Goal: Task Accomplishment & Management: Use online tool/utility

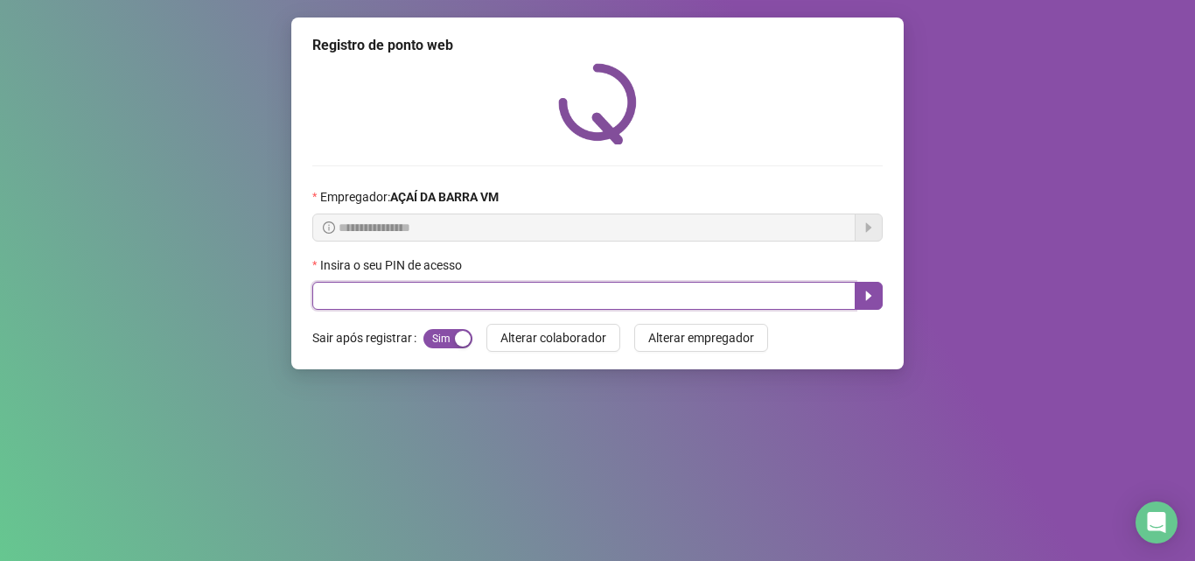
click at [479, 292] on input "text" at bounding box center [583, 296] width 543 height 28
type input "*****"
click at [859, 289] on button "button" at bounding box center [869, 296] width 28 height 28
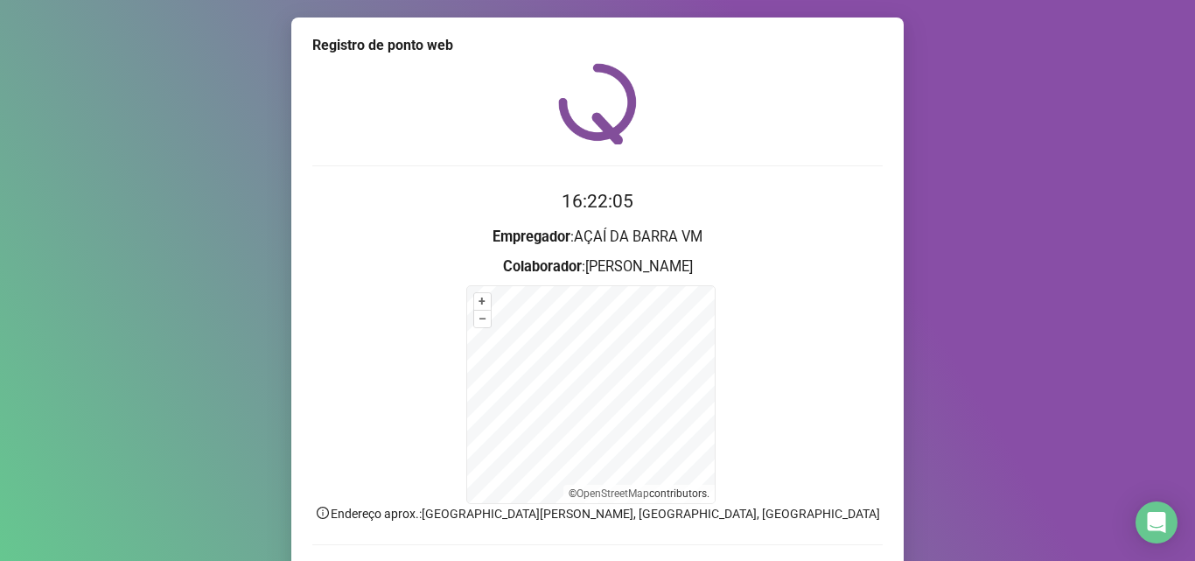
scroll to position [117, 0]
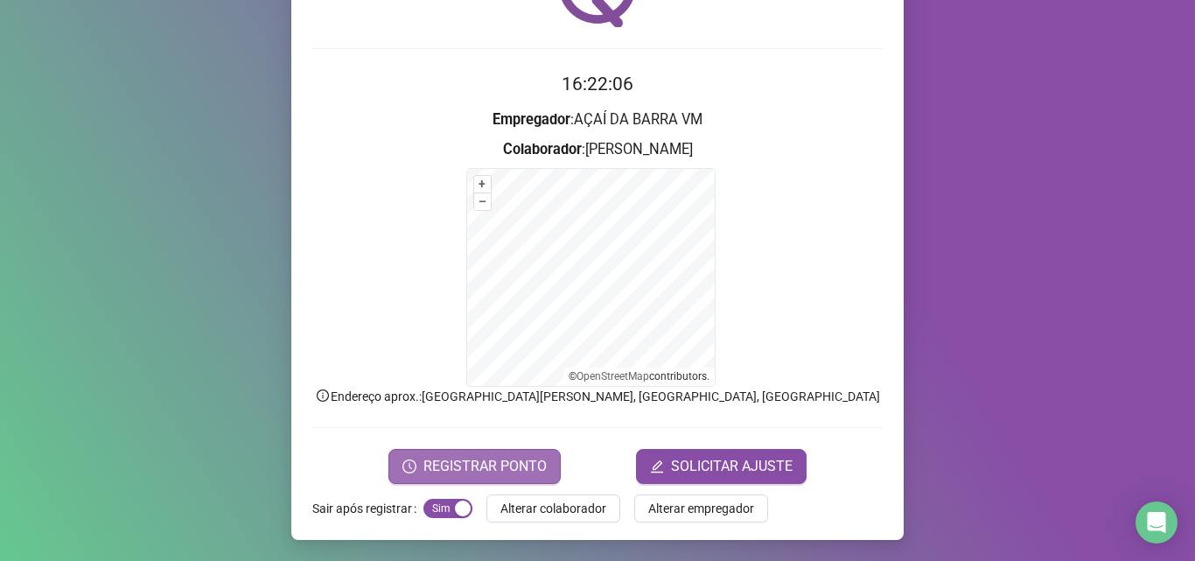
click at [512, 463] on span "REGISTRAR PONTO" at bounding box center [484, 466] width 123 height 21
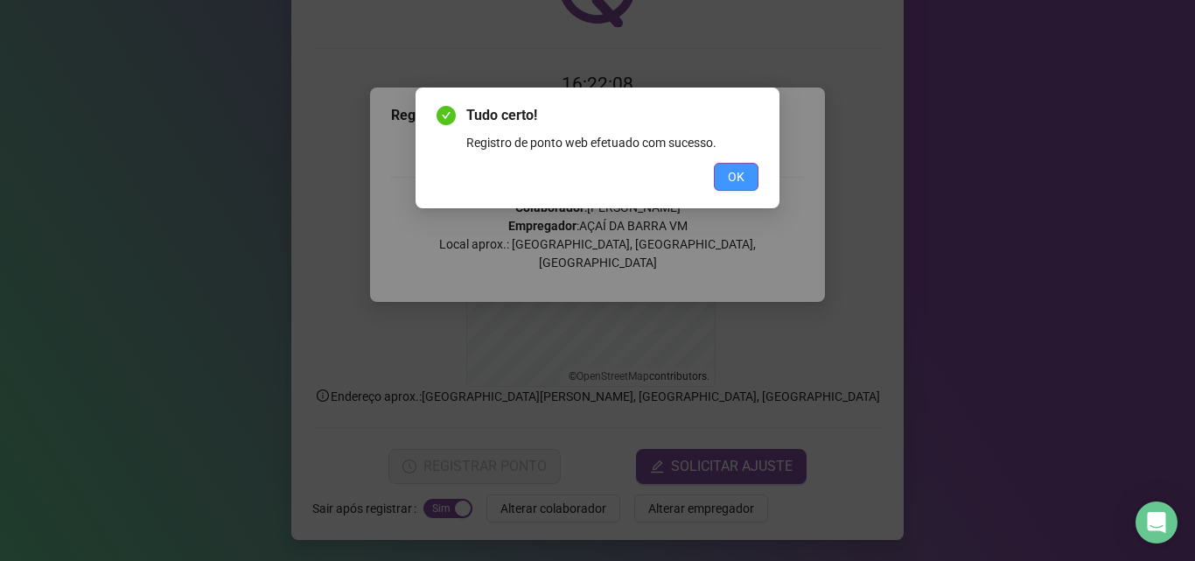
click at [737, 175] on span "OK" at bounding box center [736, 176] width 17 height 19
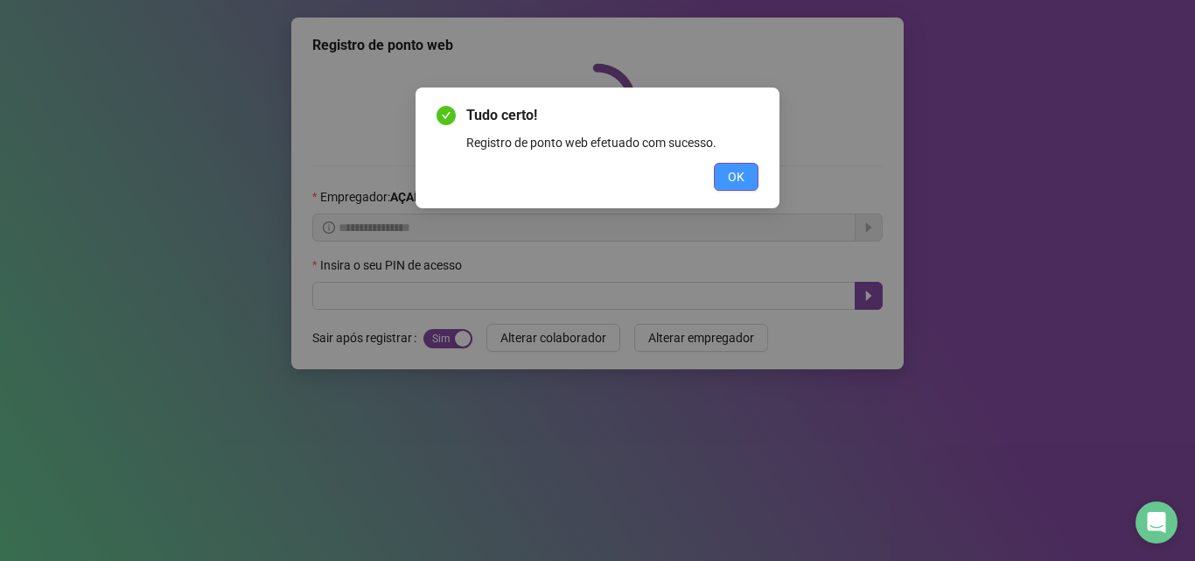
scroll to position [0, 0]
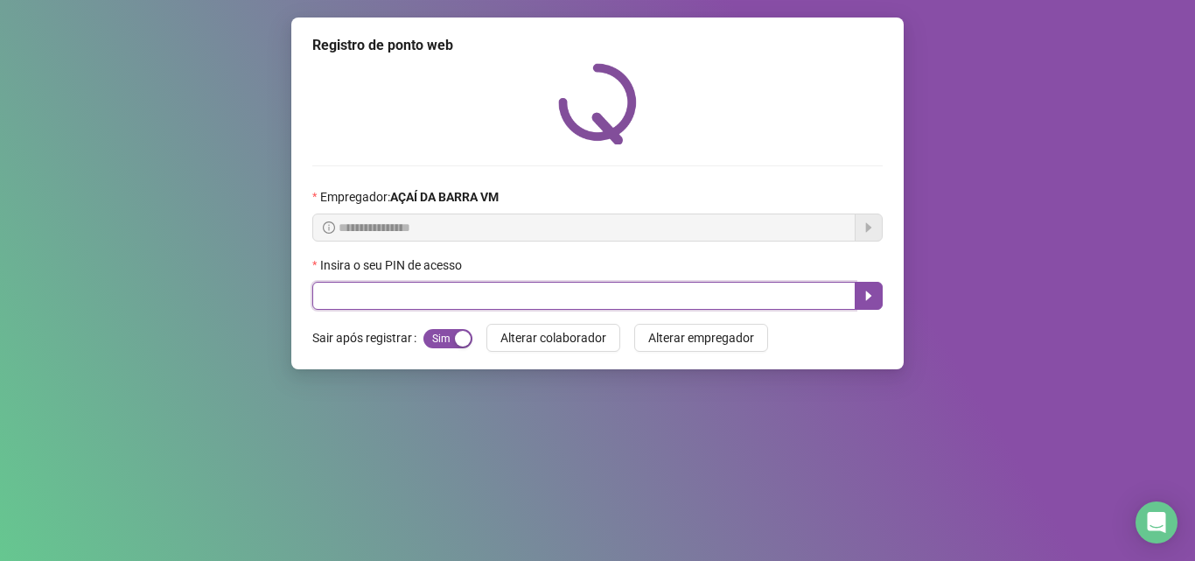
click at [438, 284] on input "text" at bounding box center [583, 296] width 543 height 28
type input "*****"
click at [865, 301] on icon "caret-right" at bounding box center [869, 296] width 14 height 14
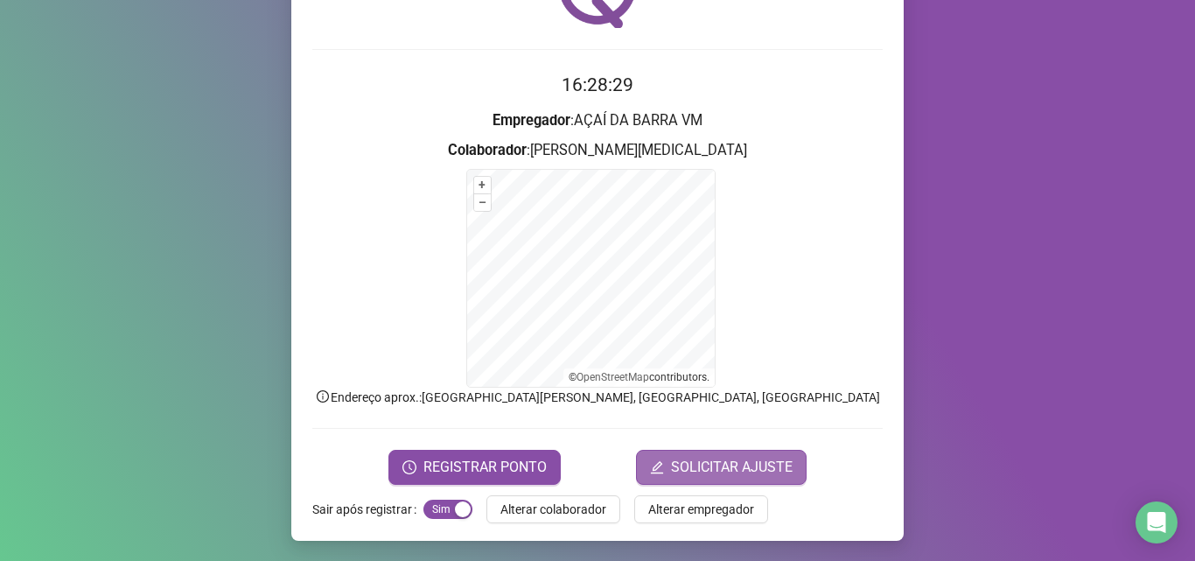
scroll to position [117, 0]
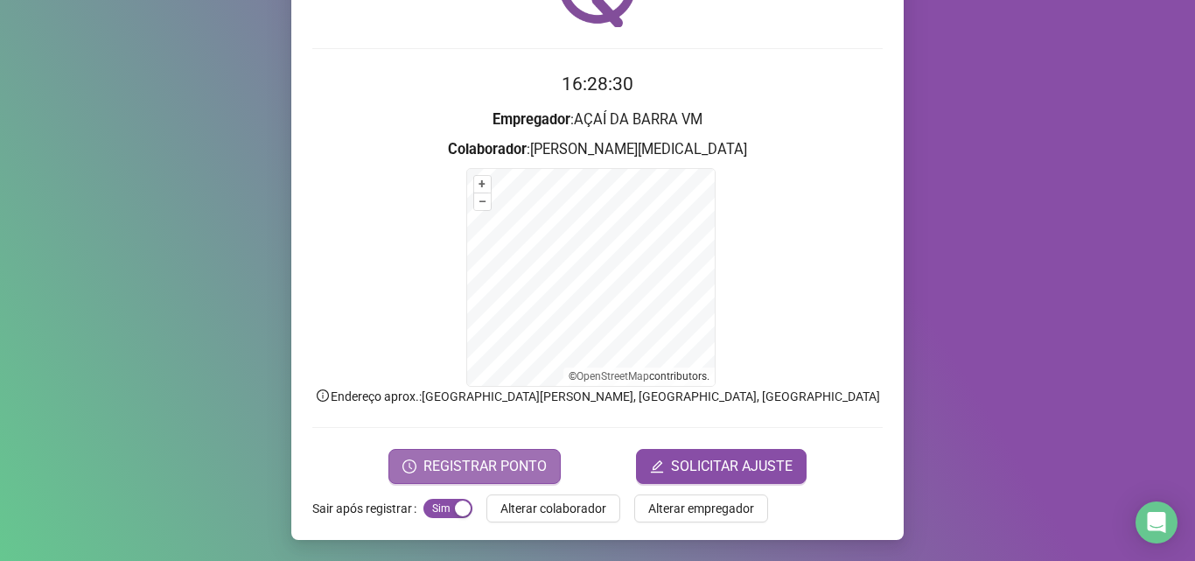
click at [536, 477] on button "REGISTRAR PONTO" at bounding box center [474, 466] width 172 height 35
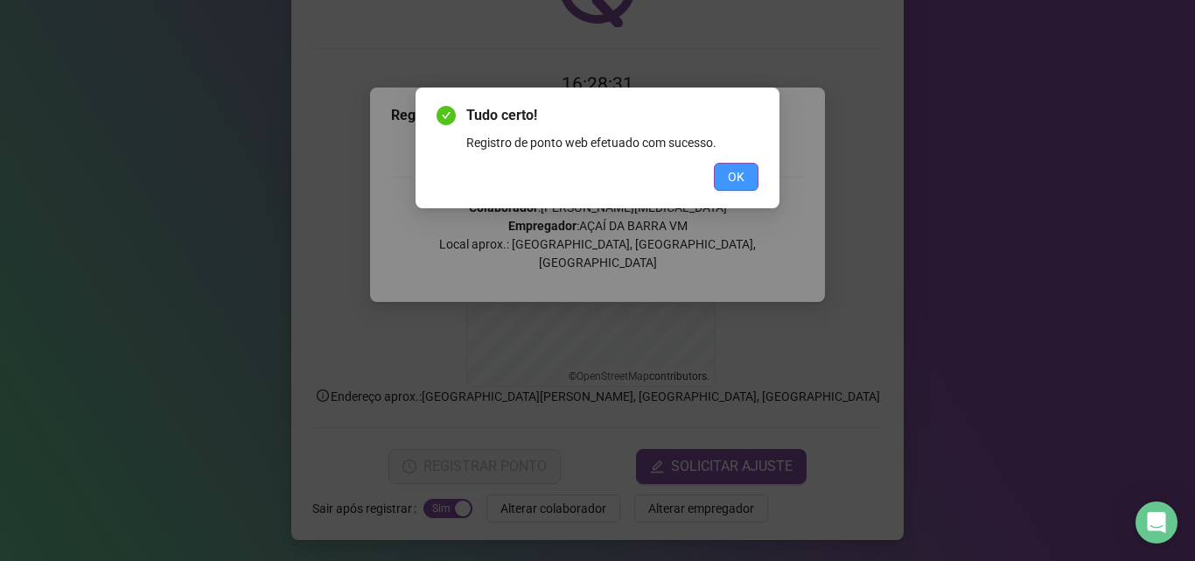
click at [739, 175] on span "OK" at bounding box center [736, 176] width 17 height 19
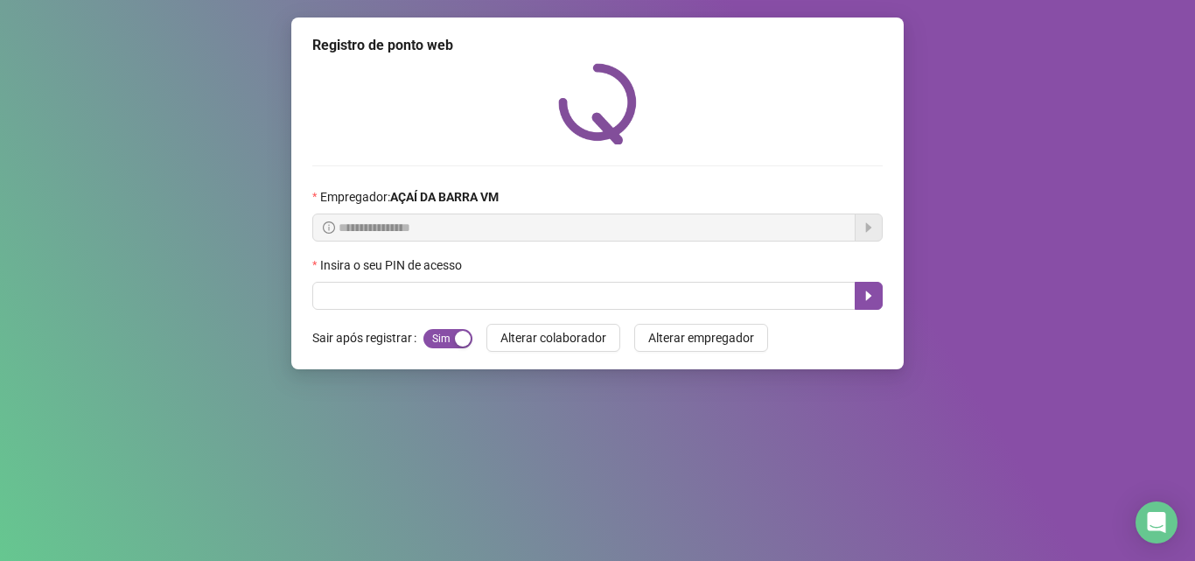
scroll to position [0, 0]
